Goal: Task Accomplishment & Management: Use online tool/utility

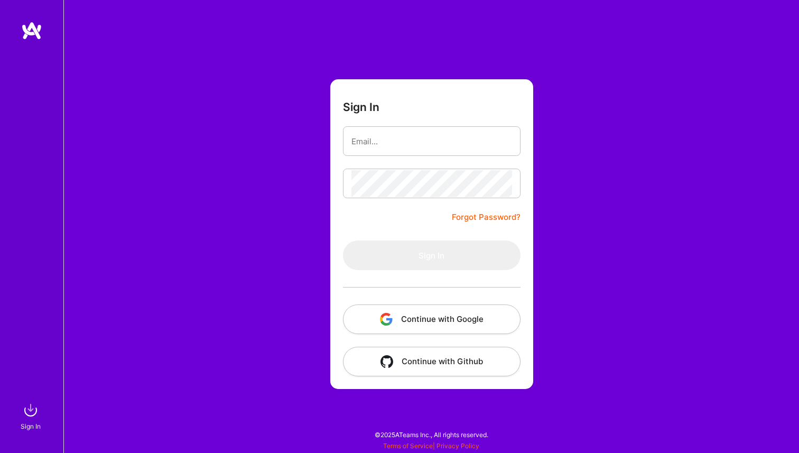
click at [0, 447] on com-1password-button at bounding box center [0, 447] width 0 height 0
type input "jake.howerton@gmail.com"
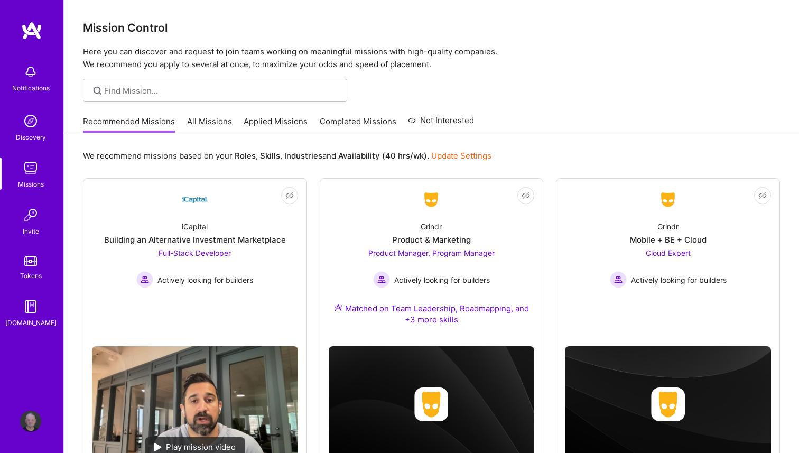
click at [221, 120] on link "All Missions" at bounding box center [209, 124] width 45 height 17
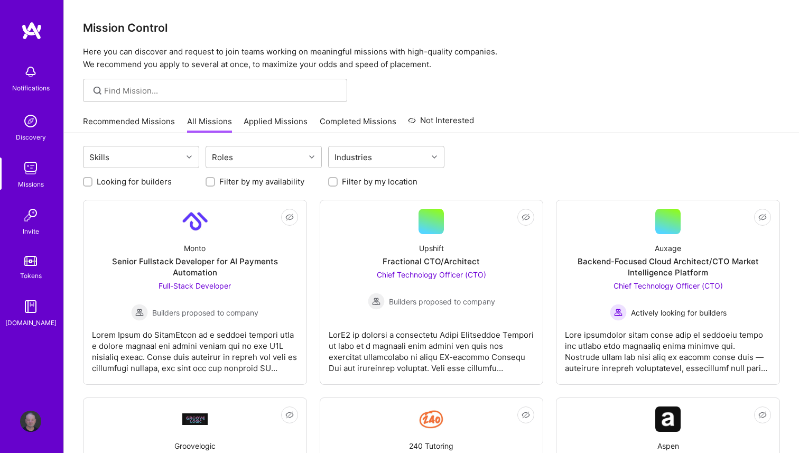
click at [208, 182] on input "Filter by my availability" at bounding box center [211, 182] width 7 height 7
checkbox input "true"
click at [333, 181] on input "Filter by my location" at bounding box center [333, 182] width 7 height 7
checkbox input "true"
click at [146, 182] on label "Looking for builders" at bounding box center [134, 181] width 75 height 11
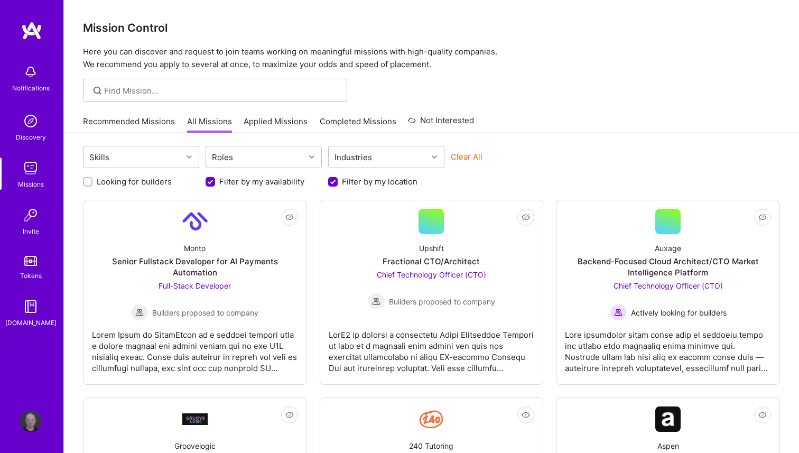
click at [92, 182] on input "Looking for builders" at bounding box center [88, 182] width 7 height 7
checkbox input "true"
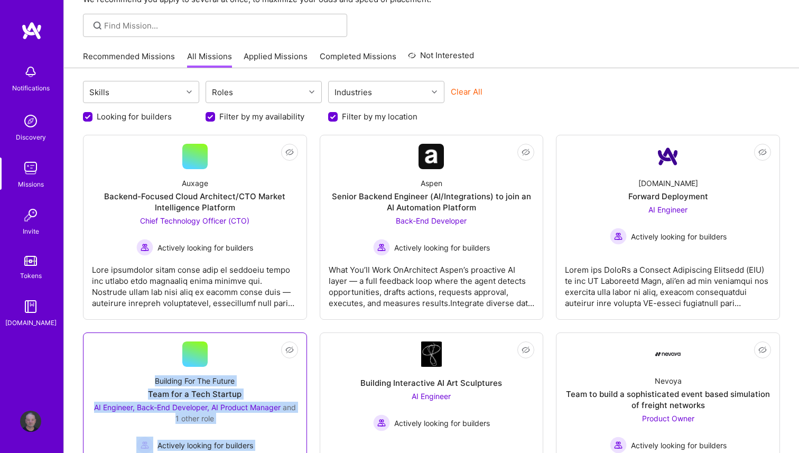
scroll to position [27, 0]
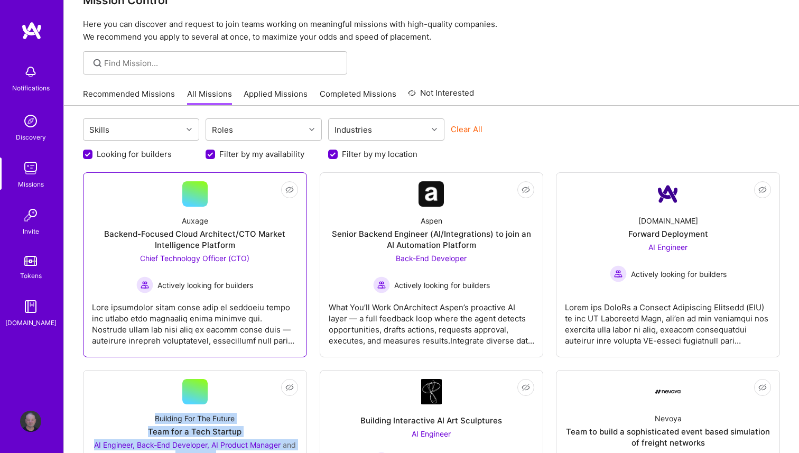
click at [217, 245] on div "Backend-Focused Cloud Architect/CTO Market Intelligence Platform" at bounding box center [195, 239] width 206 height 22
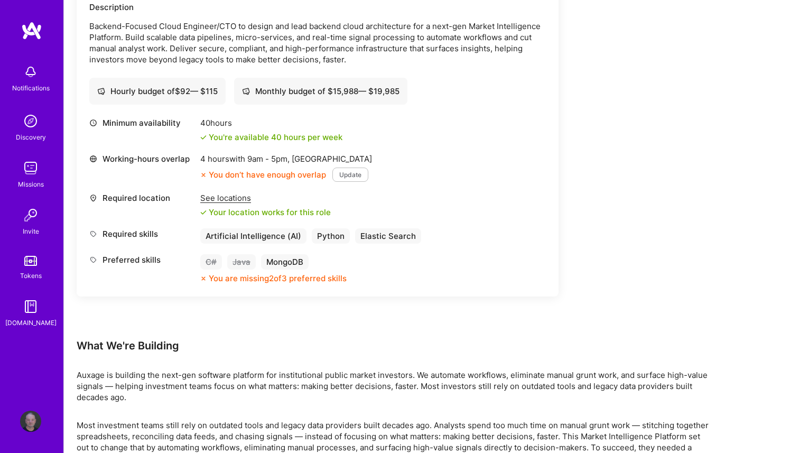
scroll to position [327, 0]
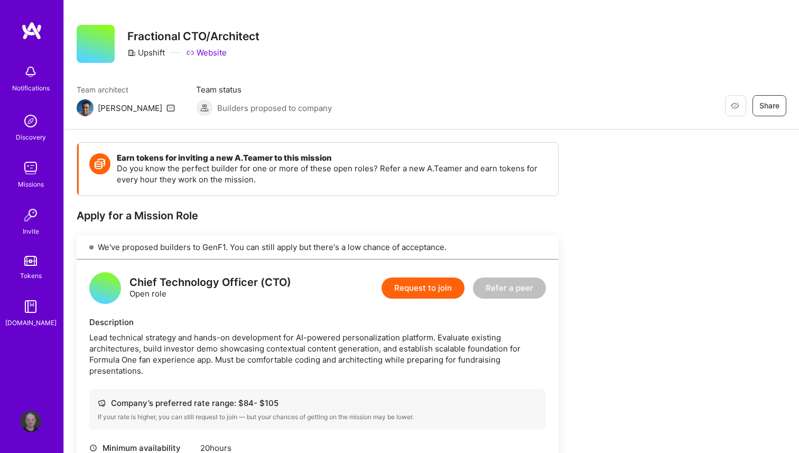
scroll to position [13, 0]
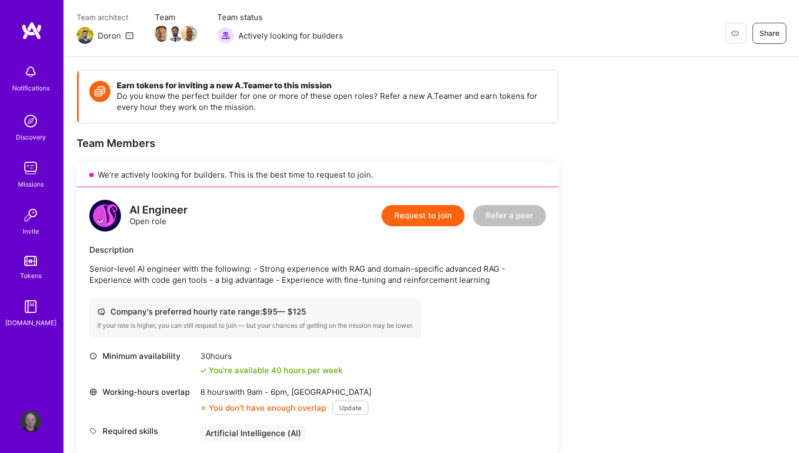
scroll to position [236, 0]
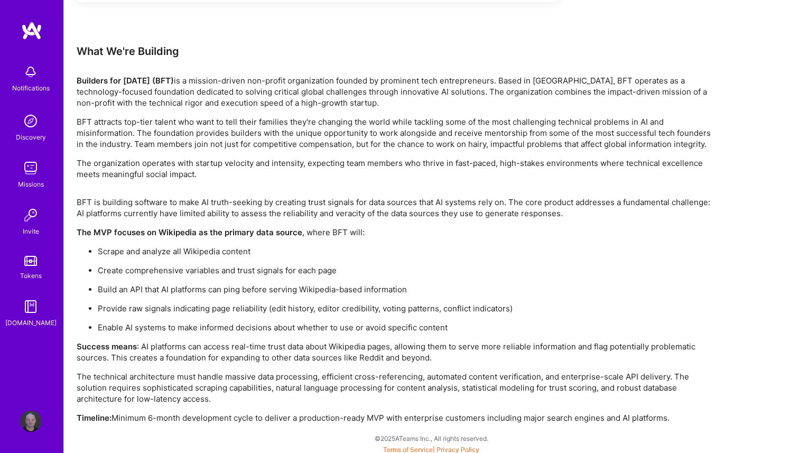
scroll to position [1785, 0]
